Goal: Task Accomplishment & Management: Manage account settings

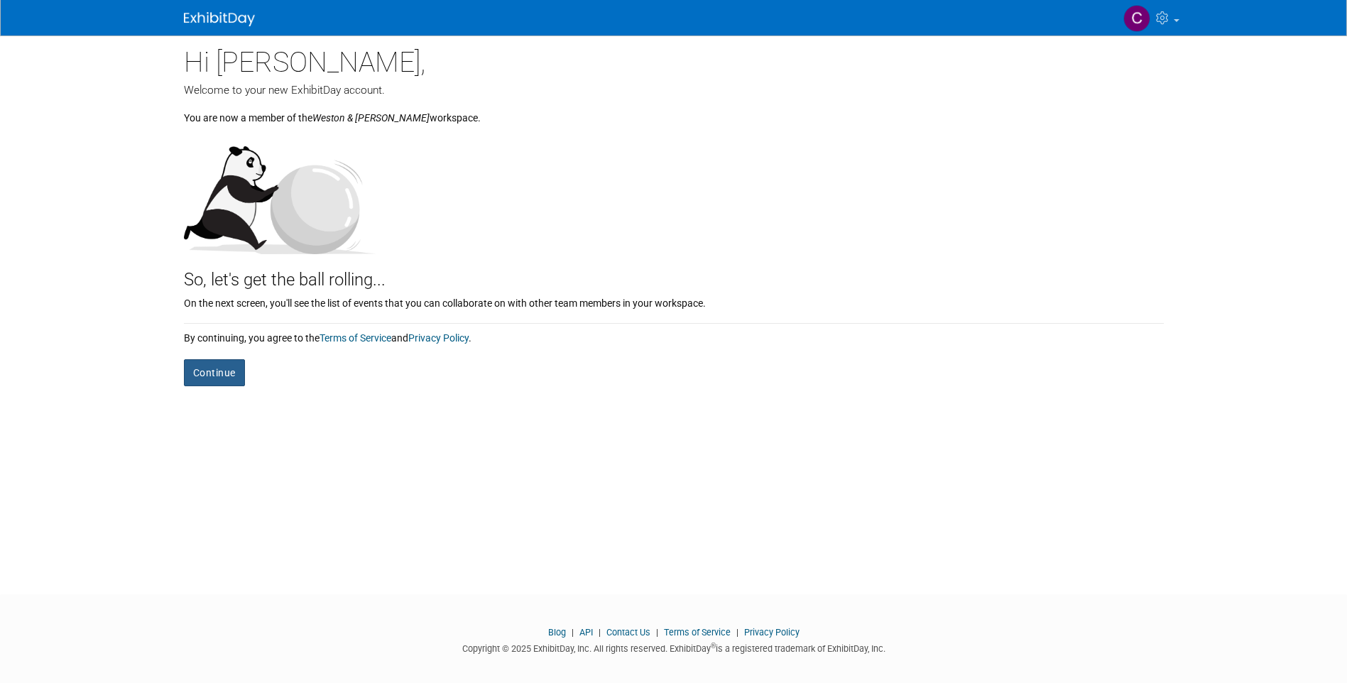
click at [222, 372] on button "Continue" at bounding box center [214, 372] width 61 height 27
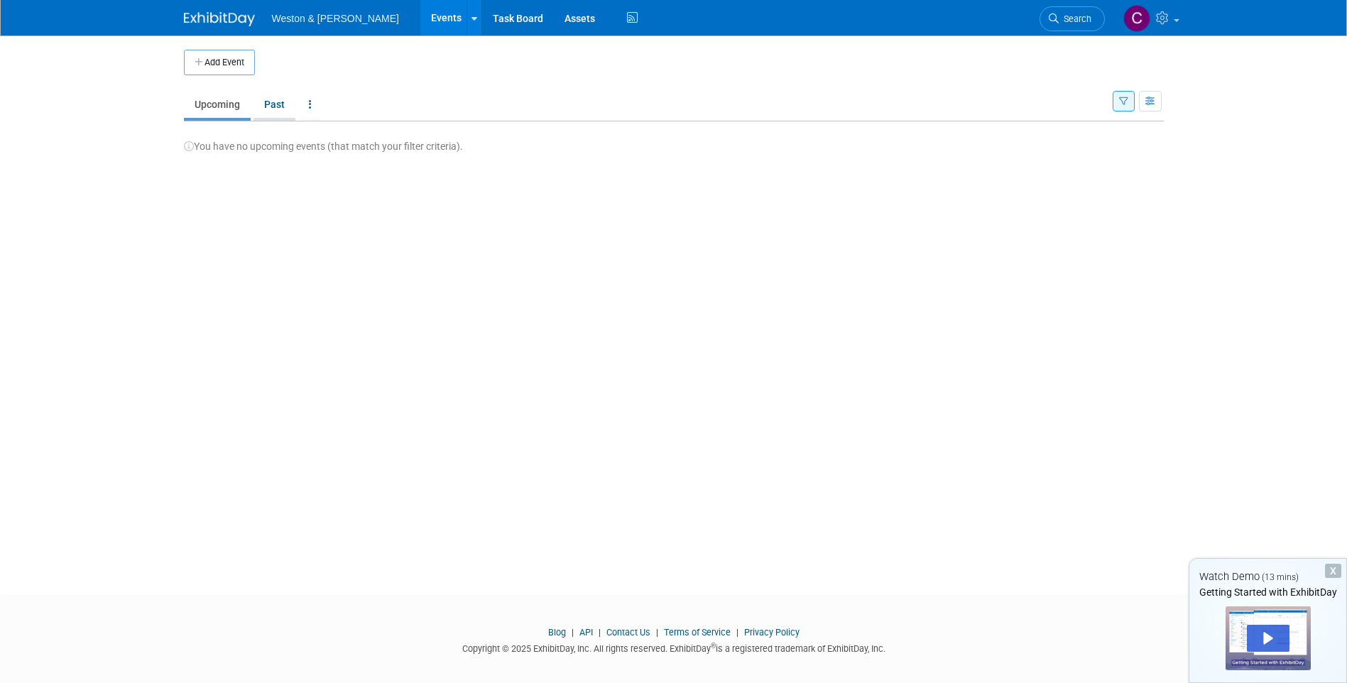
click at [266, 98] on link "Past" at bounding box center [275, 104] width 42 height 27
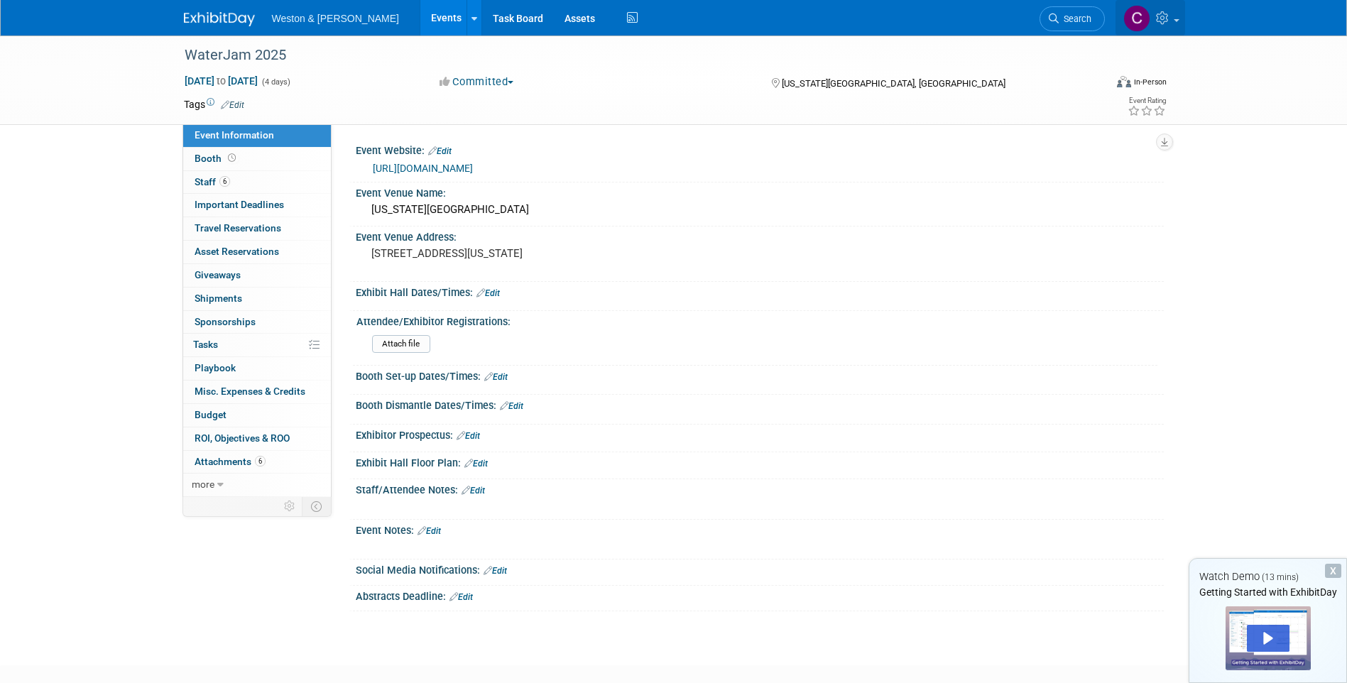
click at [1137, 15] on img at bounding box center [1136, 18] width 27 height 27
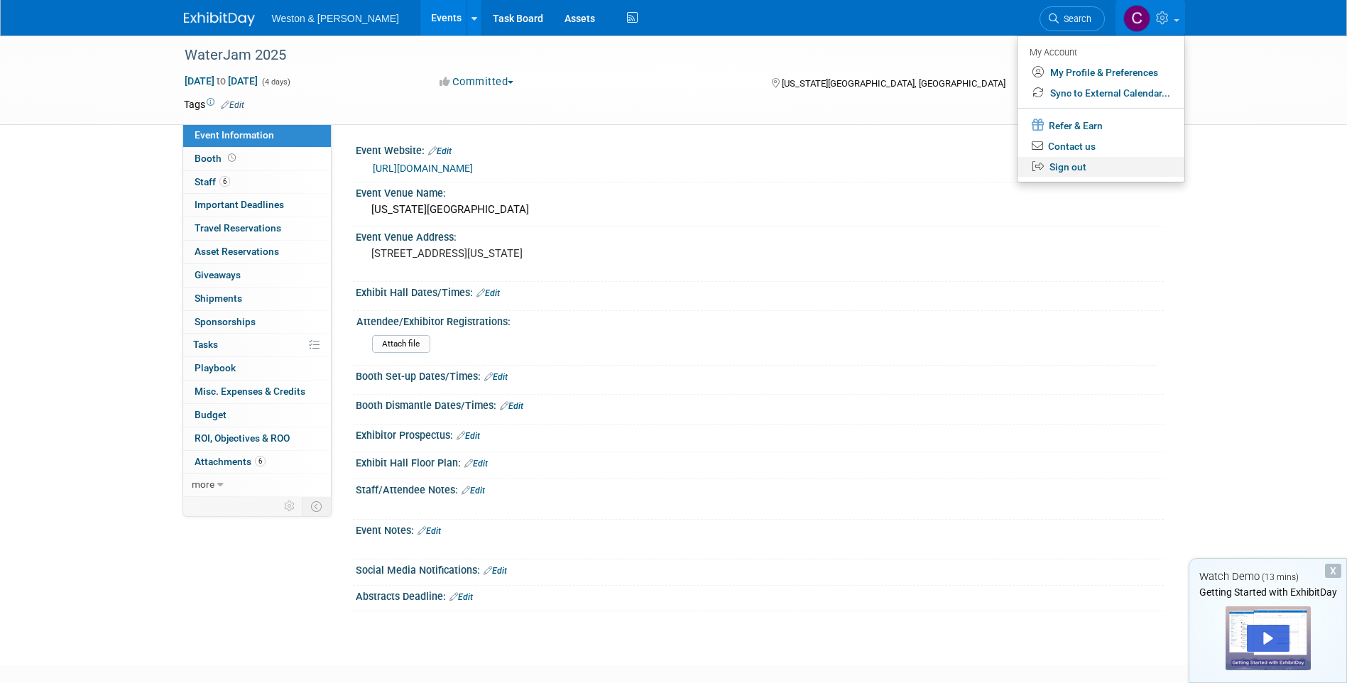
click at [1055, 168] on link "Sign out" at bounding box center [1101, 167] width 167 height 21
